Goal: Communication & Community: Answer question/provide support

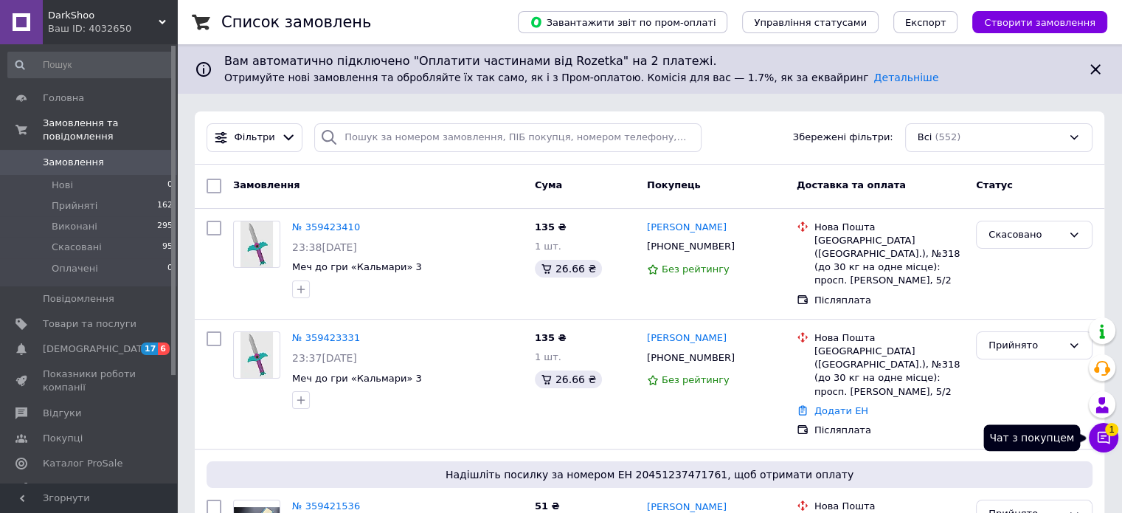
click at [1107, 448] on button "Чат з покупцем 1" at bounding box center [1104, 438] width 30 height 30
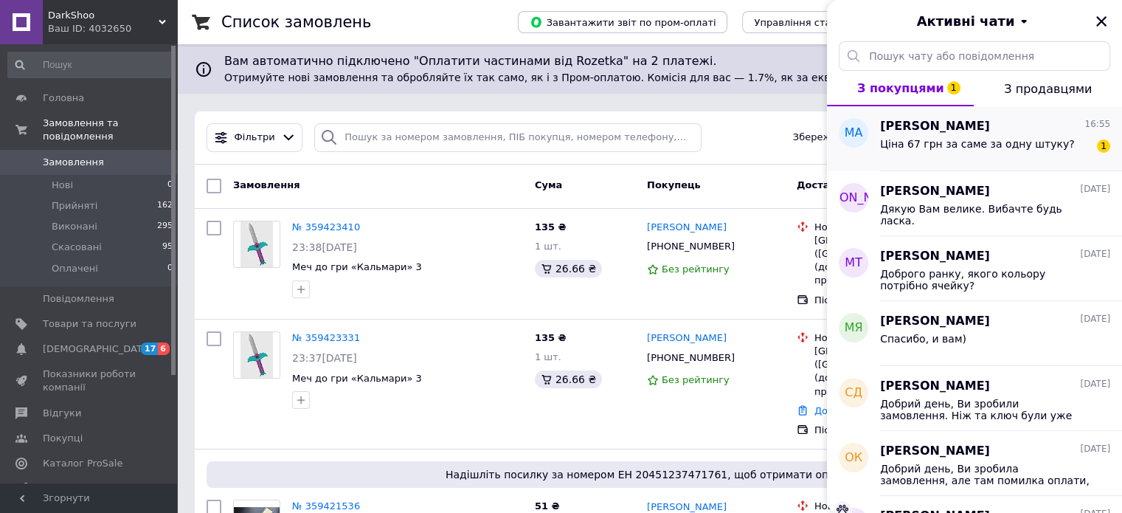
click at [974, 156] on div "Ціна 67 грн за саме за одну штуку?" at bounding box center [977, 148] width 194 height 21
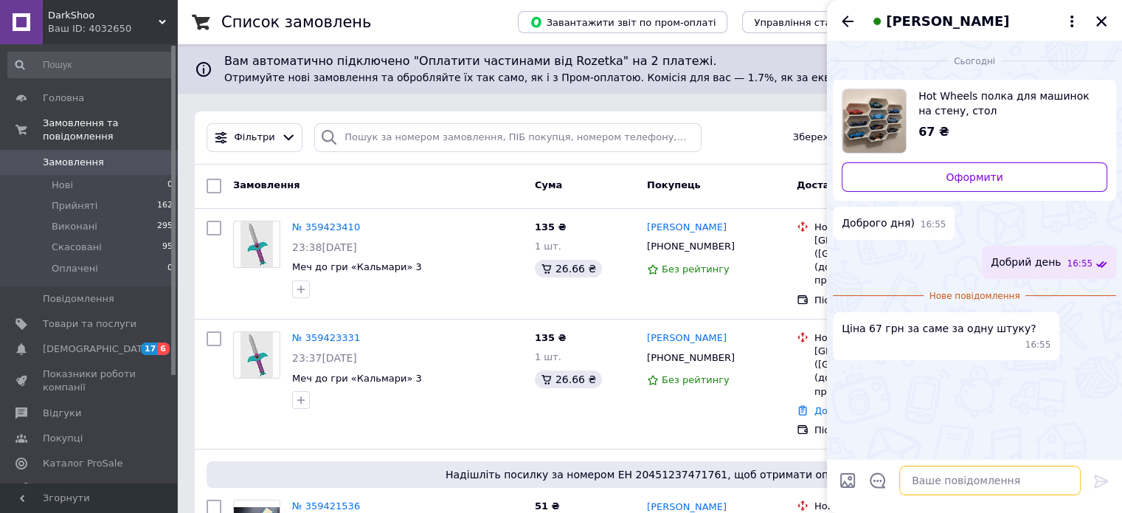
click at [964, 472] on textarea at bounding box center [991, 481] width 182 height 30
type textarea "Так це ціна за 1 штуку"
click at [1105, 486] on icon at bounding box center [1102, 481] width 18 height 18
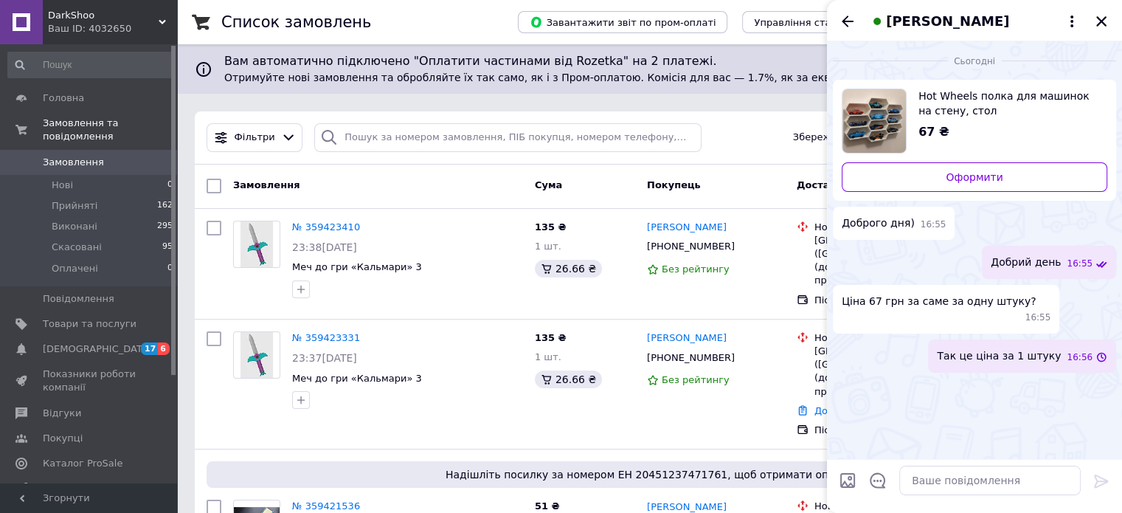
click at [886, 117] on img "Переглянути товар" at bounding box center [874, 120] width 63 height 63
click at [938, 484] on textarea at bounding box center [991, 481] width 182 height 30
type textarea "60 грн від 3 штук"
click at [1102, 19] on icon "Закрити" at bounding box center [1102, 21] width 10 height 10
